Goal: Use online tool/utility: Utilize a website feature to perform a specific function

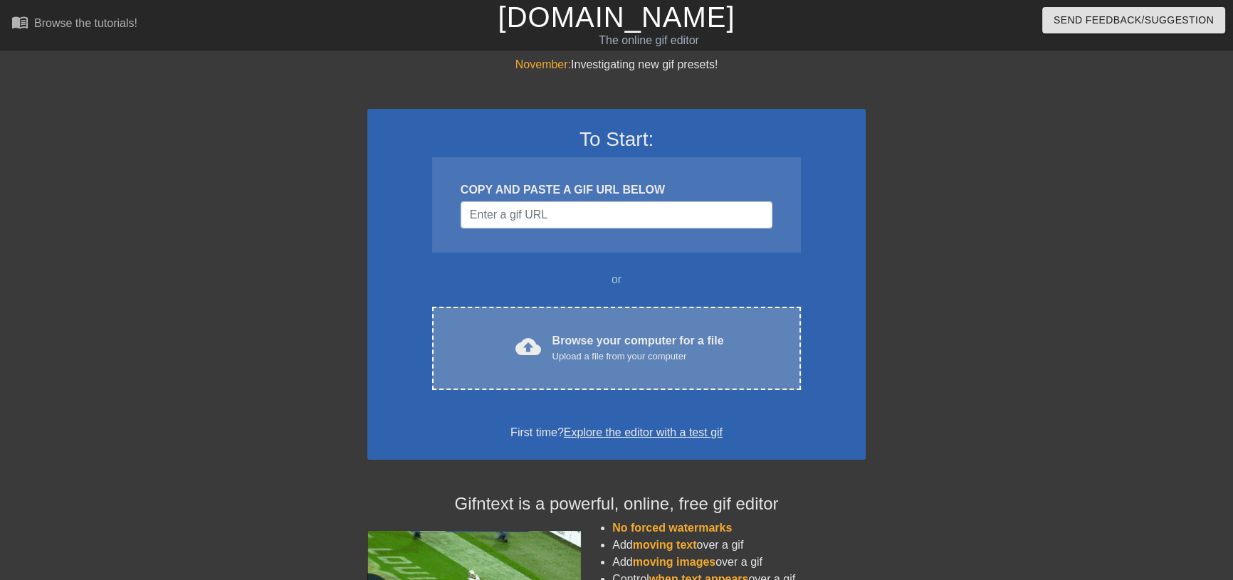
click at [602, 339] on div "Browse your computer for a file Upload a file from your computer" at bounding box center [638, 347] width 172 height 31
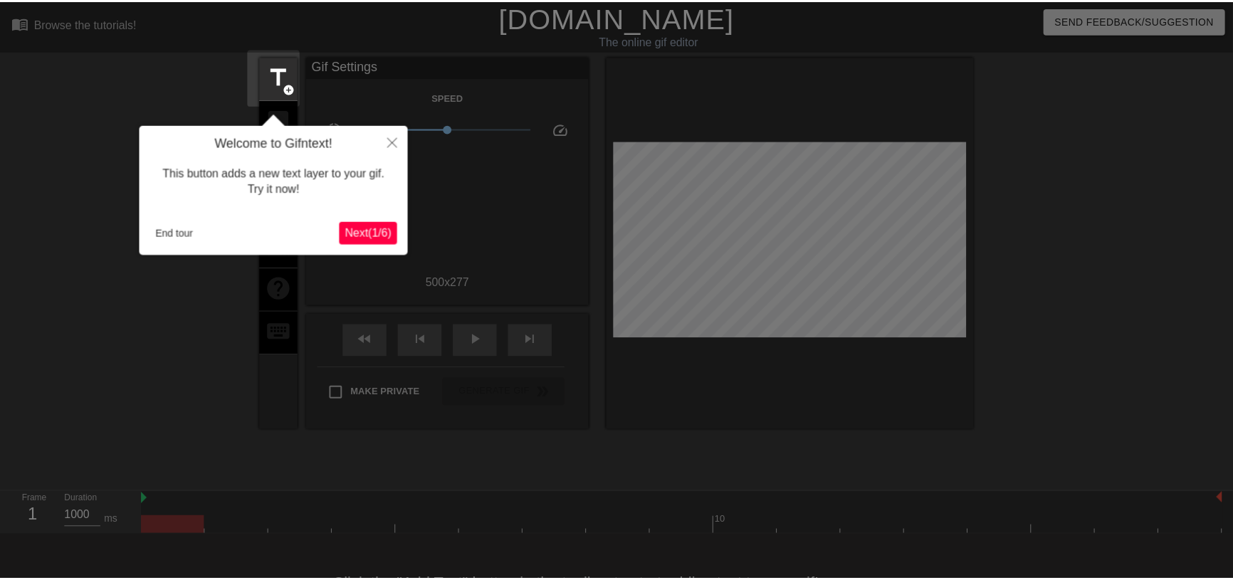
scroll to position [35, 0]
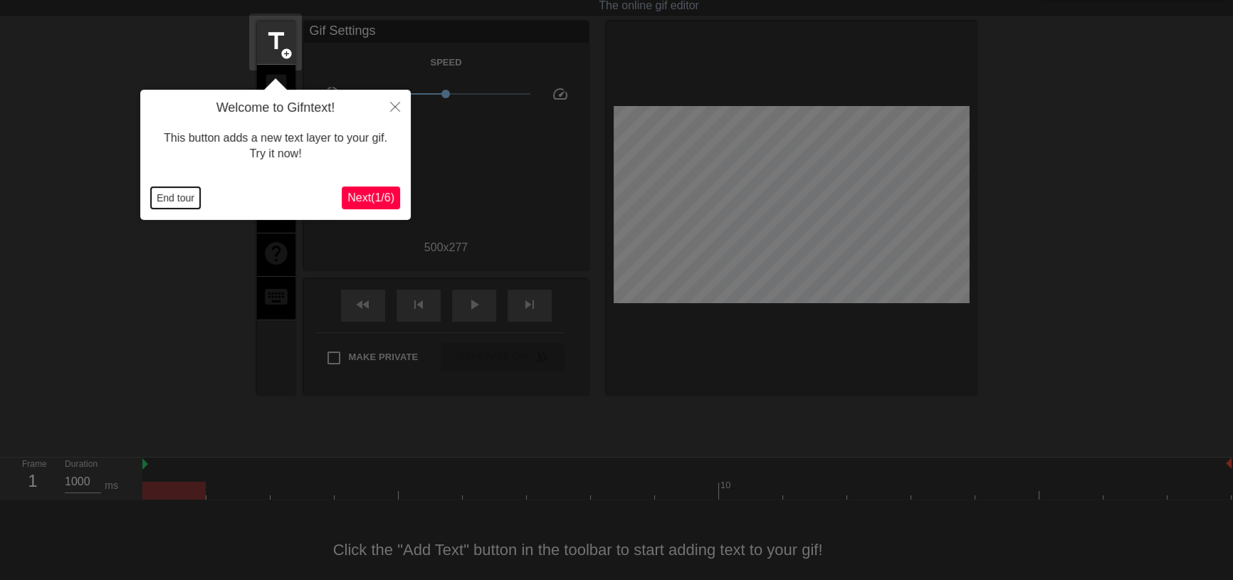
click at [170, 197] on button "End tour" at bounding box center [175, 197] width 49 height 21
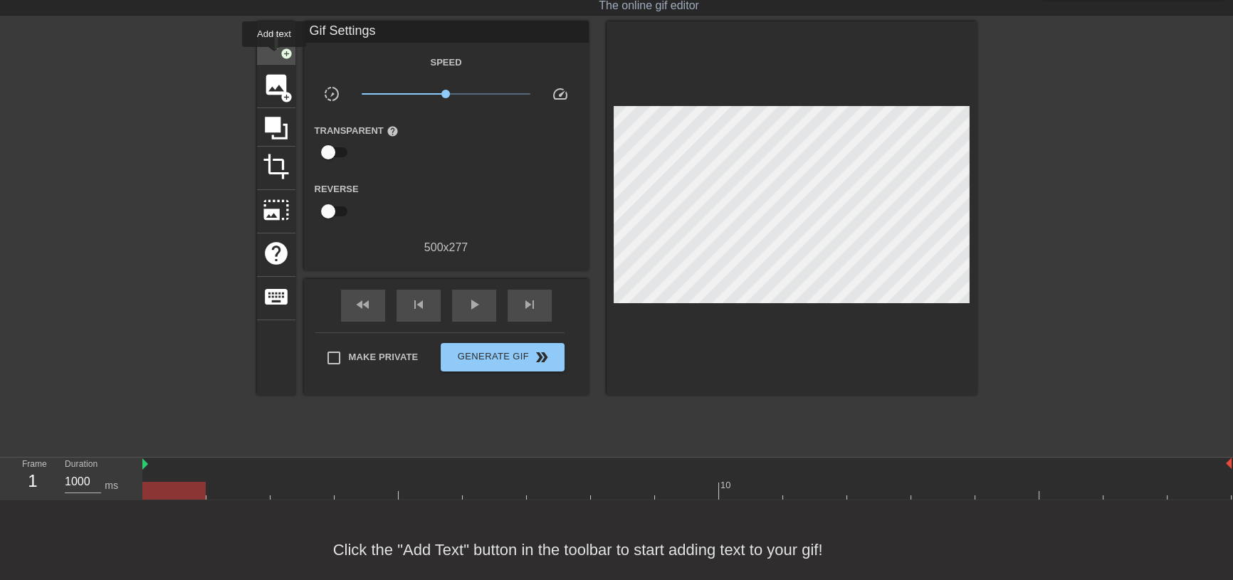
click at [274, 57] on div "title add_circle" at bounding box center [276, 42] width 38 height 43
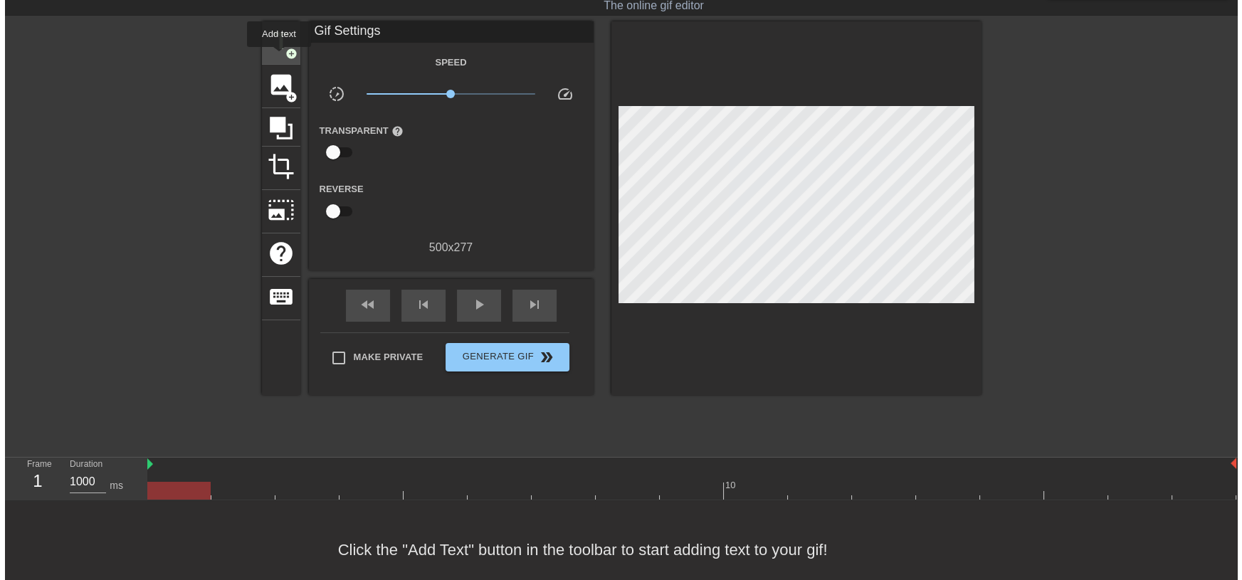
scroll to position [0, 0]
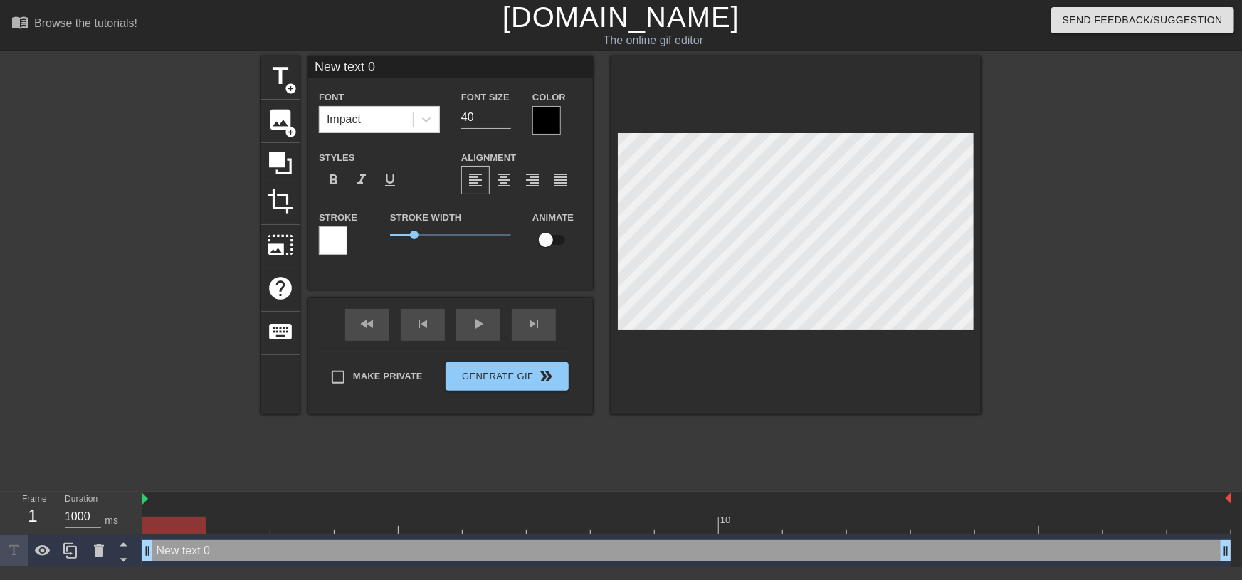
drag, startPoint x: 405, startPoint y: 67, endPoint x: 177, endPoint y: 48, distance: 229.3
click at [177, 50] on div "menu_book Browse the tutorials! [DOMAIN_NAME] The online gif editor Send Feedba…" at bounding box center [621, 283] width 1242 height 567
type input "TSP"
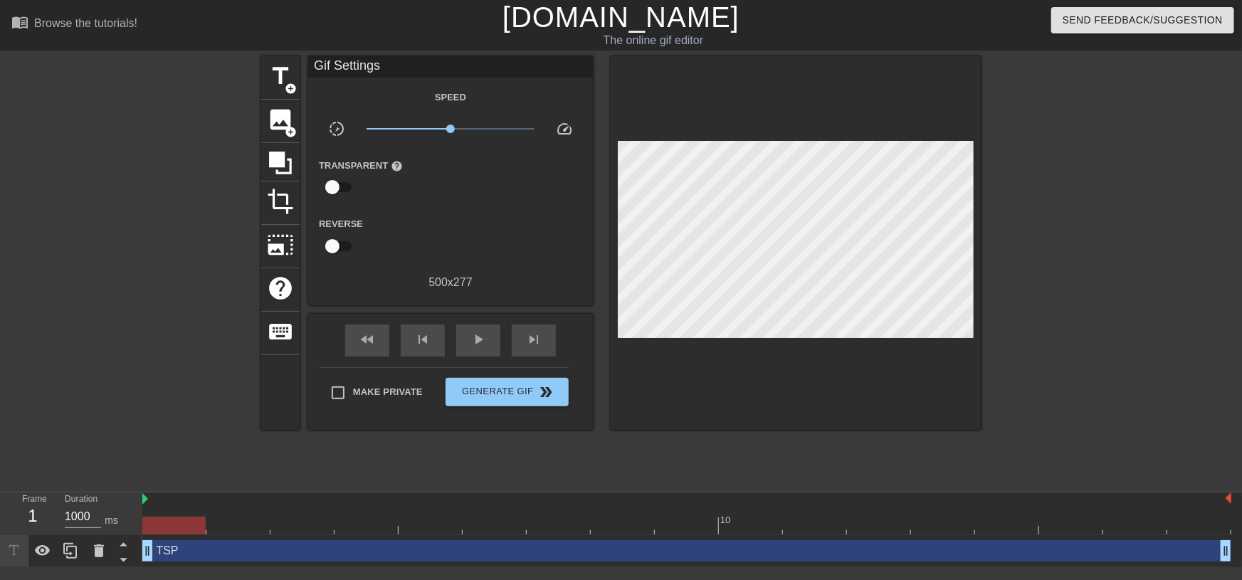
drag, startPoint x: 151, startPoint y: 552, endPoint x: 112, endPoint y: 579, distance: 47.0
click at [112, 567] on html "menu_book Browse the tutorials! [DOMAIN_NAME] The online gif editor Send Feedba…" at bounding box center [621, 283] width 1242 height 567
drag, startPoint x: 169, startPoint y: 520, endPoint x: 127, endPoint y: 520, distance: 41.3
click at [127, 520] on div "Frame 1 Duration 1000 ms 10 TSP drag_handle drag_handle" at bounding box center [621, 530] width 1242 height 75
drag, startPoint x: 177, startPoint y: 525, endPoint x: 0, endPoint y: 561, distance: 180.8
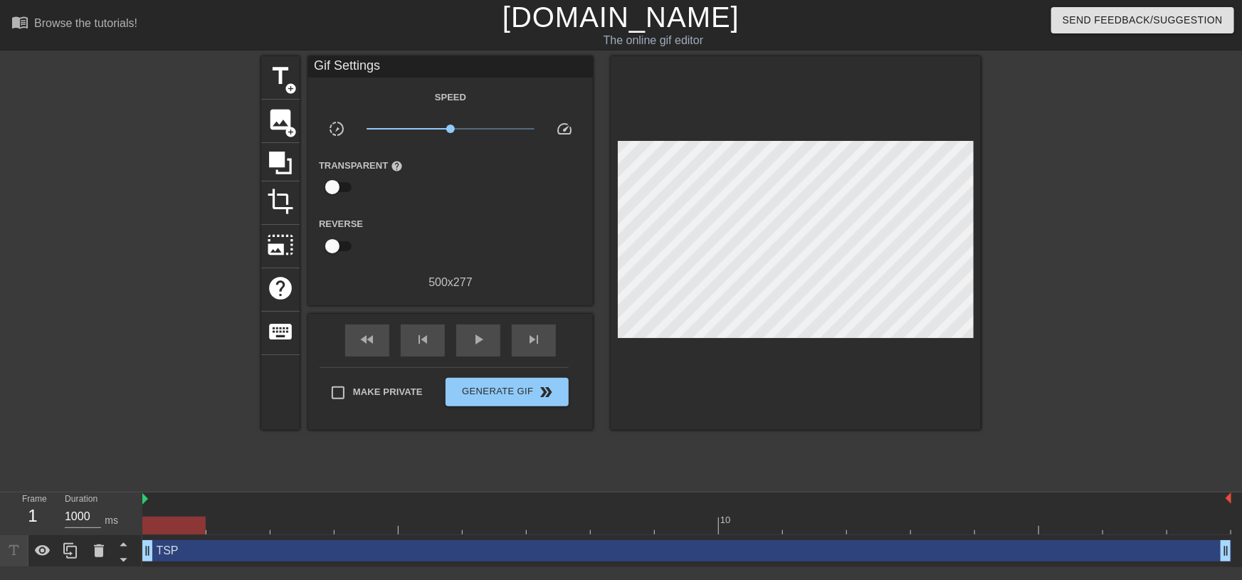
click at [0, 561] on div "Frame 1 Duration 1000 ms 10 TSP drag_handle drag_handle" at bounding box center [621, 530] width 1242 height 75
drag, startPoint x: 145, startPoint y: 547, endPoint x: 205, endPoint y: 552, distance: 60.7
click at [205, 552] on div "TSP drag_handle drag_handle" at bounding box center [686, 550] width 1089 height 21
type input "120"
drag, startPoint x: 221, startPoint y: 520, endPoint x: 1231, endPoint y: 423, distance: 1015.5
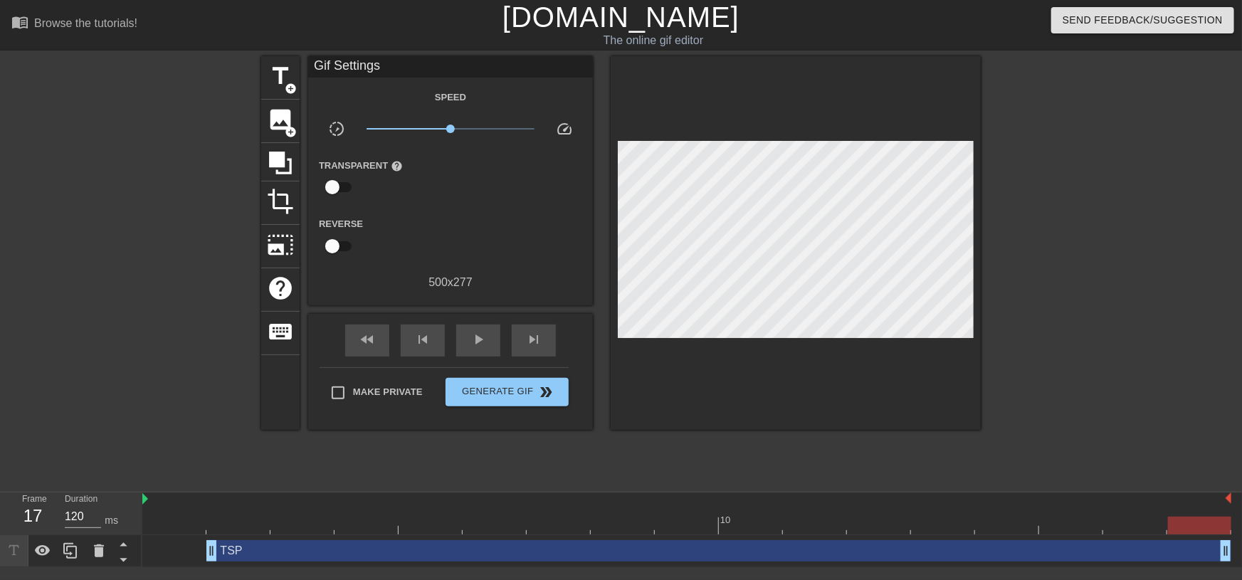
click at [1231, 423] on div "menu_book Browse the tutorials! [DOMAIN_NAME] The online gif editor Send Feedba…" at bounding box center [621, 283] width 1242 height 567
click at [333, 244] on input "checkbox" at bounding box center [332, 246] width 81 height 27
checkbox input "true"
drag, startPoint x: 1182, startPoint y: 524, endPoint x: 53, endPoint y: 504, distance: 1129.2
click at [53, 504] on div "Frame 1 Duration 120 ms 10 TSP drag_handle drag_handle" at bounding box center [621, 530] width 1242 height 75
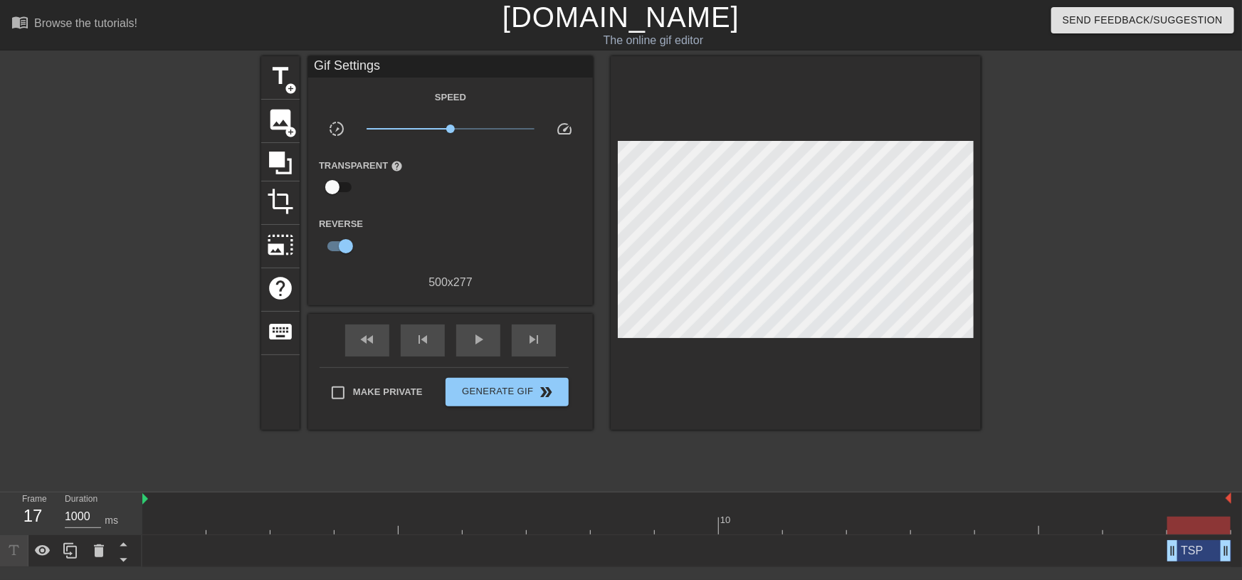
drag, startPoint x: 214, startPoint y: 550, endPoint x: 1145, endPoint y: 552, distance: 931.1
click at [1145, 552] on div "TSP drag_handle drag_handle" at bounding box center [686, 550] width 1089 height 21
type input "1000"
drag, startPoint x: 752, startPoint y: 531, endPoint x: 1196, endPoint y: 530, distance: 444.2
click at [1196, 530] on div at bounding box center [1198, 526] width 63 height 18
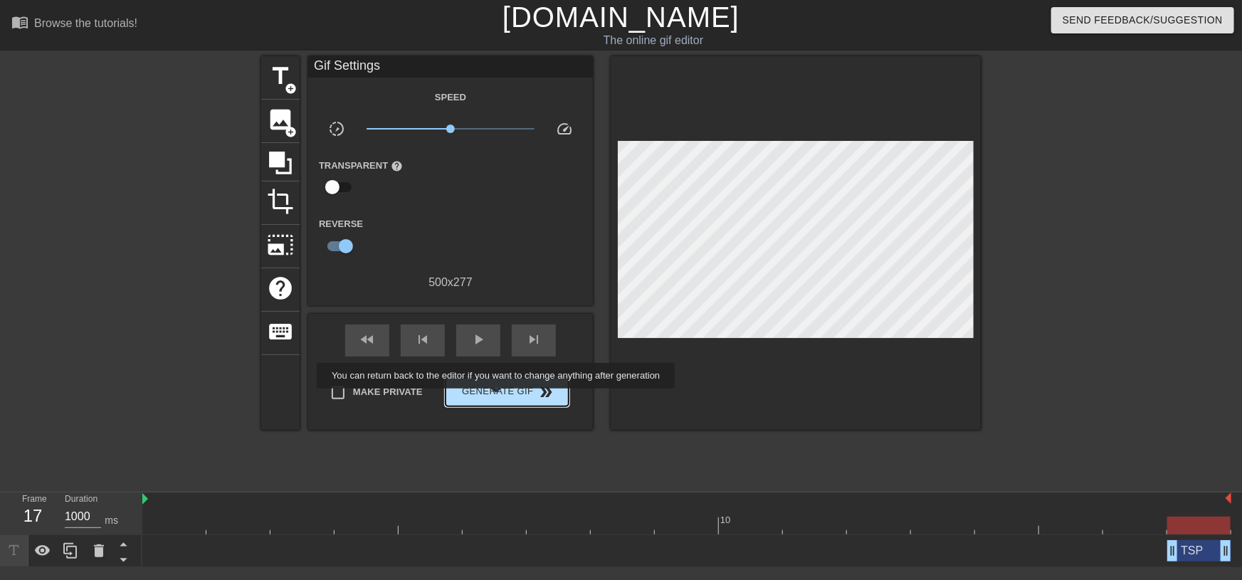
click at [498, 399] on span "Generate Gif double_arrow" at bounding box center [507, 392] width 112 height 17
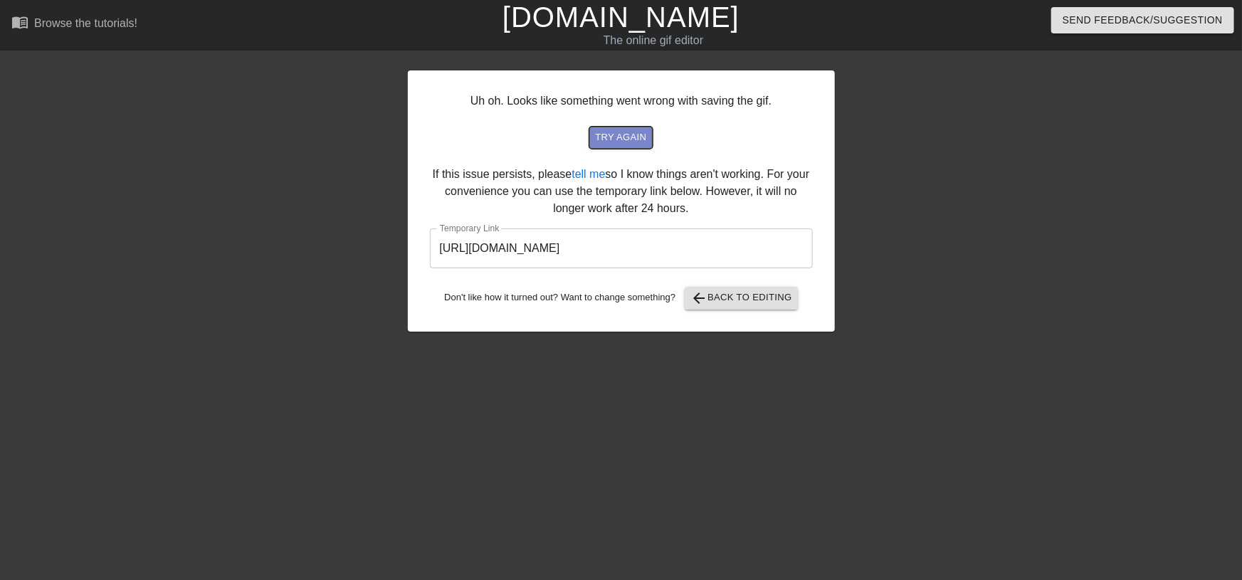
click at [633, 142] on span "try again" at bounding box center [620, 138] width 51 height 16
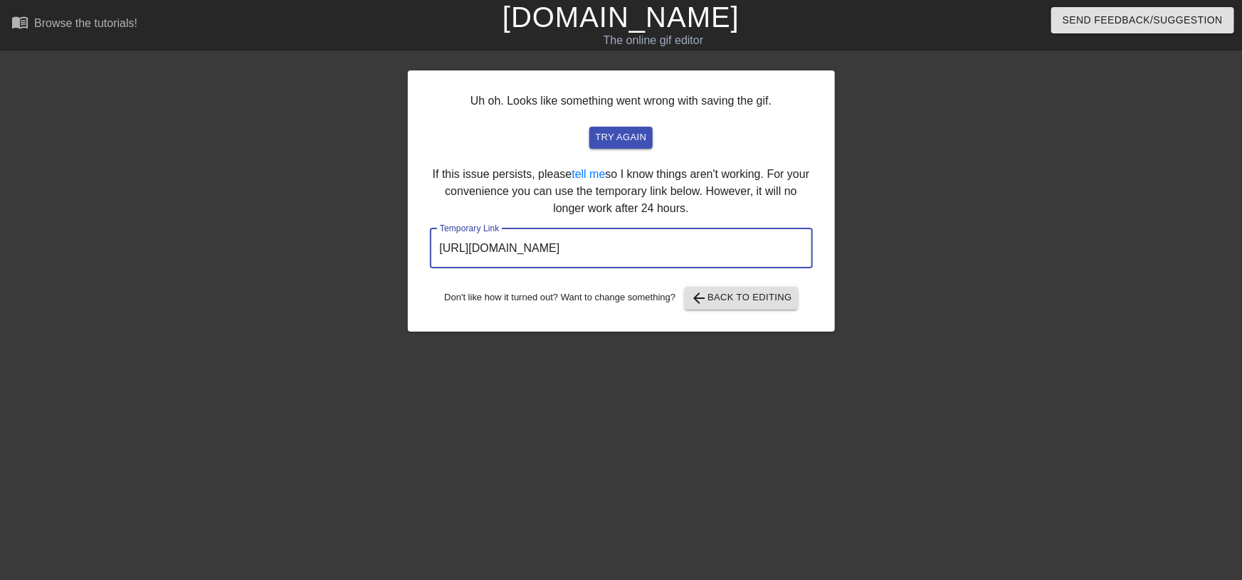
drag, startPoint x: 736, startPoint y: 246, endPoint x: 299, endPoint y: 244, distance: 437.1
click at [299, 244] on div "Uh oh. Looks like something went wrong with saving the gif. try again If this i…" at bounding box center [621, 269] width 1242 height 427
